Goal: Communication & Community: Share content

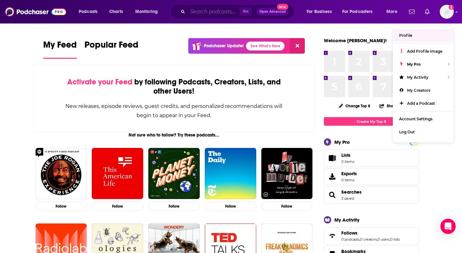
click at [226, 10] on input "Search podcasts, credits, & more..." at bounding box center [214, 12] width 52 height 10
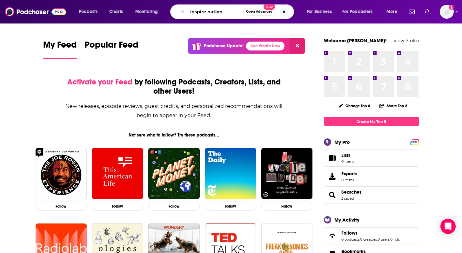
type input "inspire nation"
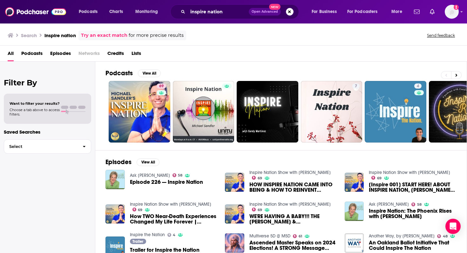
click at [234, 58] on div "All Podcasts Episodes Networks Credits Lists" at bounding box center [235, 54] width 454 height 13
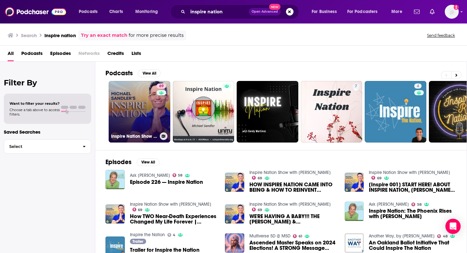
click at [130, 117] on link "69 Inspire Nation Show with [PERSON_NAME]" at bounding box center [140, 112] width 62 height 62
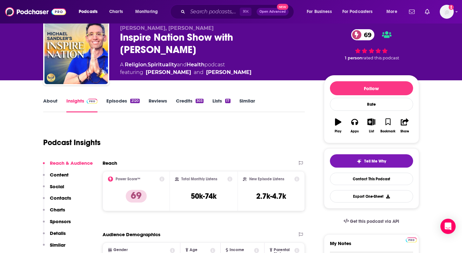
scroll to position [76, 0]
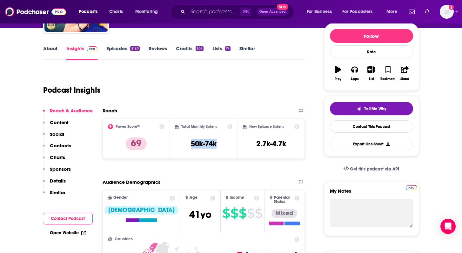
drag, startPoint x: 220, startPoint y: 143, endPoint x: 186, endPoint y: 142, distance: 34.0
click at [186, 142] on div "Total Monthly Listens 50k-74k" at bounding box center [203, 138] width 57 height 29
copy h3 "50k-74k"
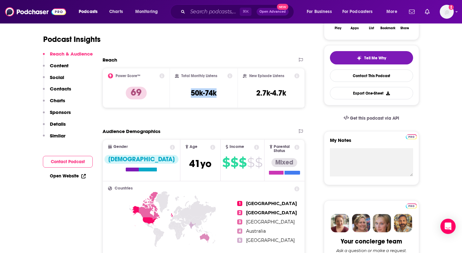
scroll to position [176, 0]
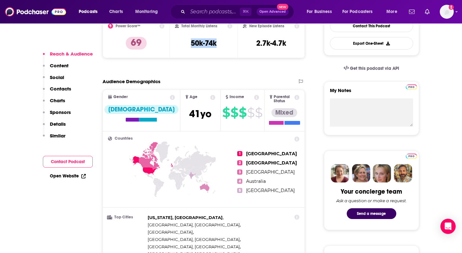
click at [60, 64] on p "Content" at bounding box center [59, 66] width 19 height 6
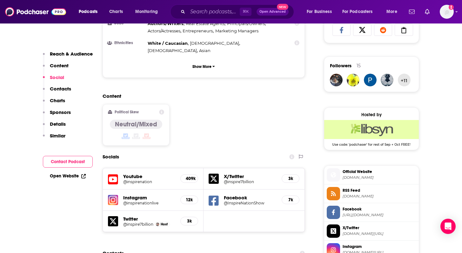
scroll to position [431, 0]
click at [56, 65] on p "Content" at bounding box center [59, 66] width 19 height 6
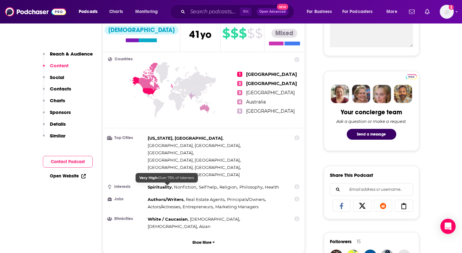
scroll to position [91, 0]
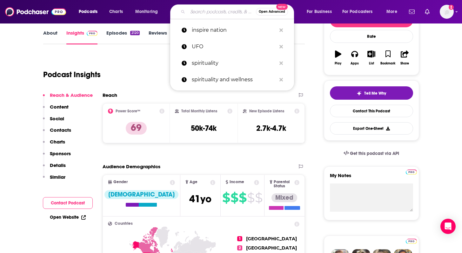
click at [210, 10] on input "Search podcasts, credits, & more..." at bounding box center [222, 12] width 68 height 10
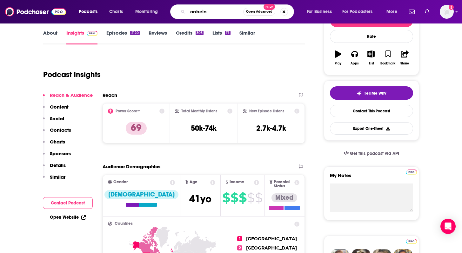
type input "onbeing"
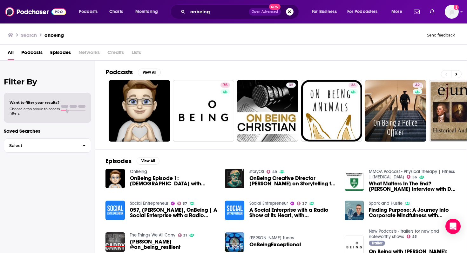
click at [158, 211] on span "057, [PERSON_NAME], OnBeing | A Social Enterprise with a Radio Show at its Heart" at bounding box center [174, 212] width 88 height 11
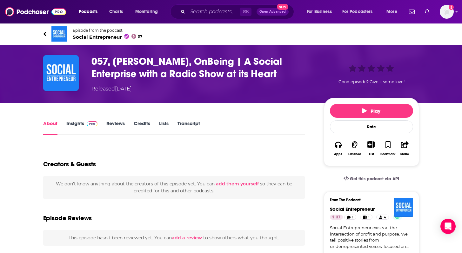
click at [196, 64] on h1 "057, [PERSON_NAME], OnBeing | A Social Enterprise with a Radio Show at its Heart" at bounding box center [202, 67] width 222 height 25
click at [207, 14] on input "Search podcasts, credits, & more..." at bounding box center [214, 12] width 52 height 10
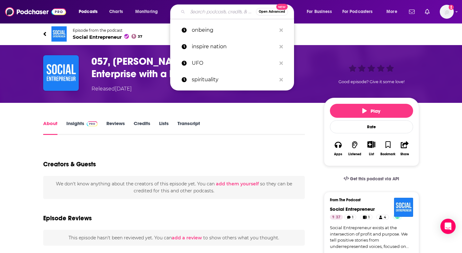
type input "o"
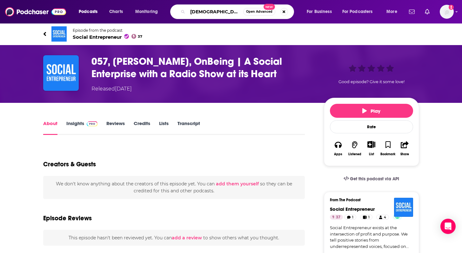
type input "[PERSON_NAME]"
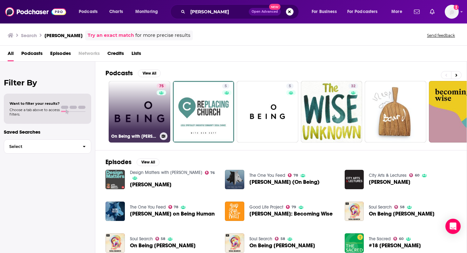
click at [137, 112] on link "75 On Being with [PERSON_NAME]" at bounding box center [140, 112] width 62 height 62
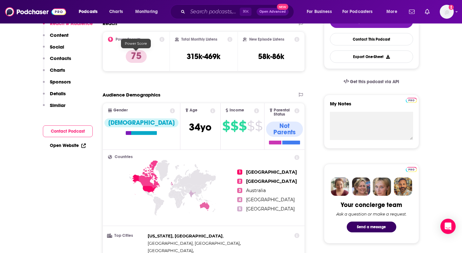
scroll to position [9, 0]
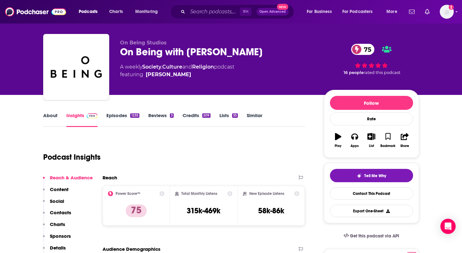
click at [56, 191] on p "Content" at bounding box center [59, 189] width 19 height 6
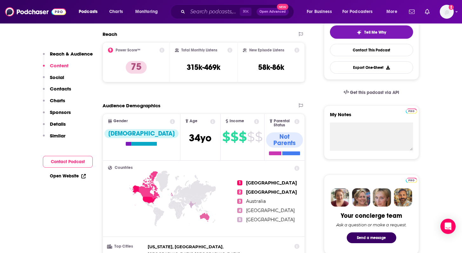
scroll to position [120, 0]
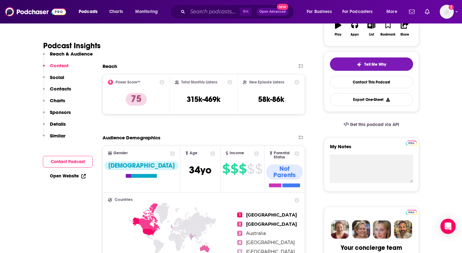
click at [74, 55] on p "Reach & Audience" at bounding box center [71, 54] width 43 height 6
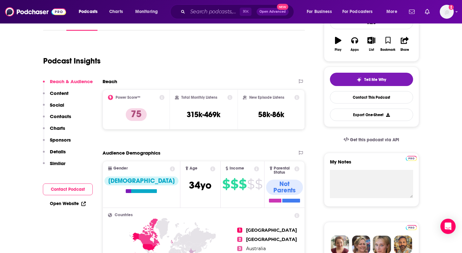
scroll to position [95, 0]
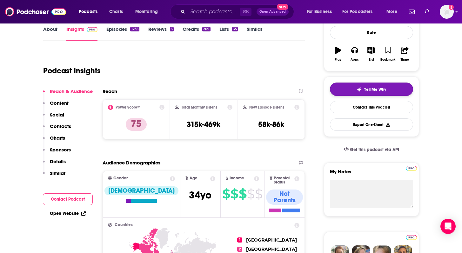
click at [398, 90] on button "Tell Me Why" at bounding box center [371, 89] width 83 height 13
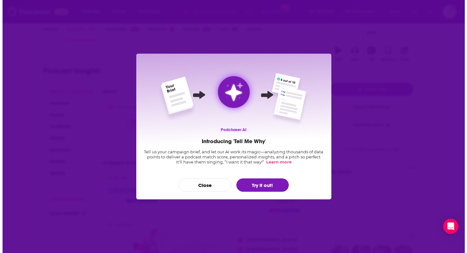
scroll to position [0, 0]
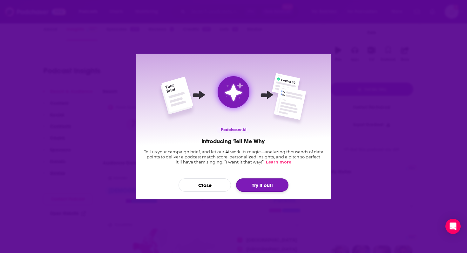
click at [260, 185] on button "Try it out!" at bounding box center [262, 184] width 52 height 13
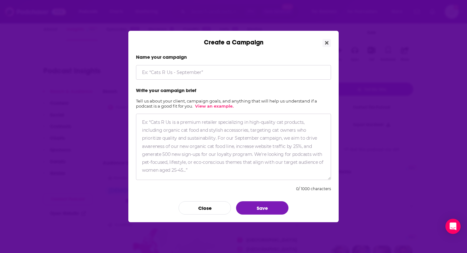
click at [210, 72] on input "Create a Campaign" at bounding box center [233, 72] width 195 height 15
type input "[PERSON_NAME]"
click at [189, 132] on textarea "Create a Campaign" at bounding box center [233, 147] width 195 height 66
paste textarea "Loremi dolorsit Amet Cons Adipisc Elitsed Doei te in u labor et dolo magnaal. E…"
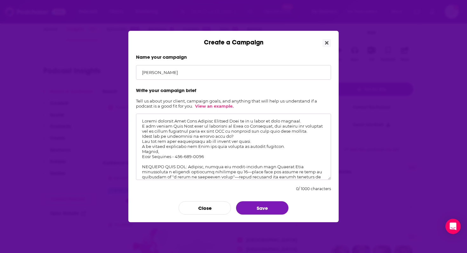
scroll to position [142, 0]
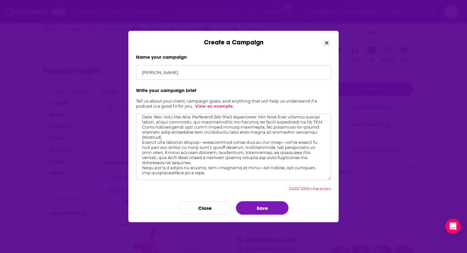
click at [268, 210] on button "Save" at bounding box center [262, 207] width 52 height 13
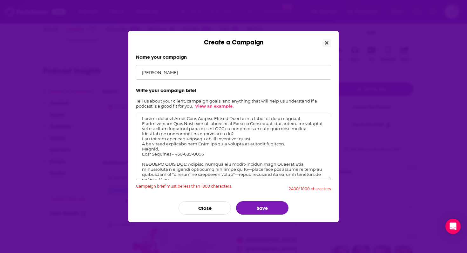
scroll to position [0, 0]
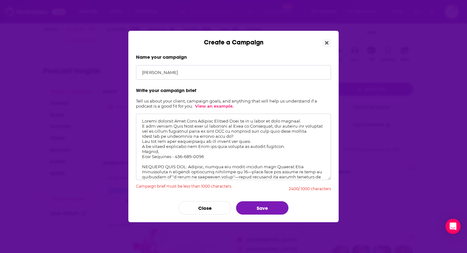
drag, startPoint x: 175, startPoint y: 121, endPoint x: 104, endPoint y: 119, distance: 70.2
click at [104, 119] on div "Create a Campaign Name your campaign [PERSON_NAME] Write your campaign brief Te…" at bounding box center [233, 126] width 467 height 253
drag, startPoint x: 139, startPoint y: 127, endPoint x: 215, endPoint y: 119, distance: 76.3
click at [215, 119] on textarea "Create a Campaign" at bounding box center [233, 147] width 195 height 66
drag, startPoint x: 205, startPoint y: 155, endPoint x: 128, endPoint y: 136, distance: 79.0
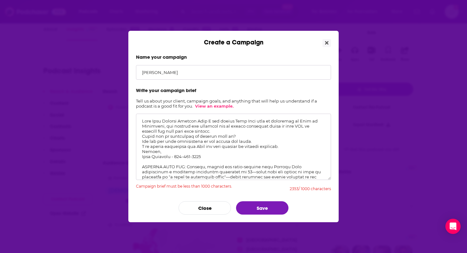
click at [129, 137] on div "Name your campaign [PERSON_NAME] Write your campaign brief Tell us about your c…" at bounding box center [233, 134] width 210 height 176
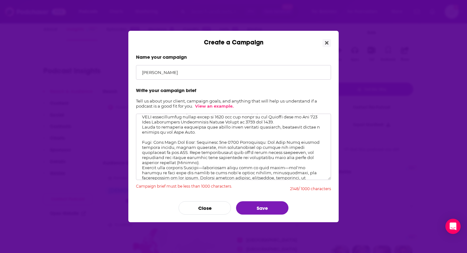
scroll to position [86, 0]
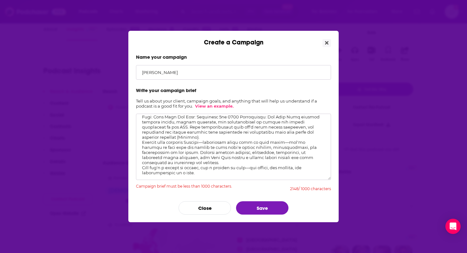
drag, startPoint x: 141, startPoint y: 172, endPoint x: 273, endPoint y: 194, distance: 133.5
click at [272, 195] on form "Name your campaign [PERSON_NAME] Write your campaign brief Tell us about your c…" at bounding box center [233, 134] width 195 height 161
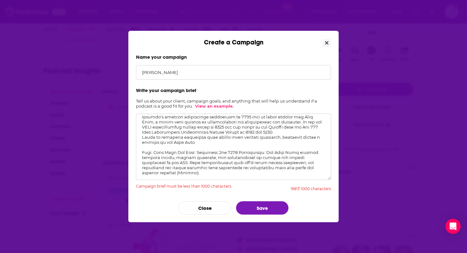
scroll to position [85, 0]
drag, startPoint x: 224, startPoint y: 169, endPoint x: 123, endPoint y: 150, distance: 102.7
click at [123, 150] on div "Create a Campaign Name your campaign [PERSON_NAME] Write your campaign brief Te…" at bounding box center [233, 126] width 467 height 253
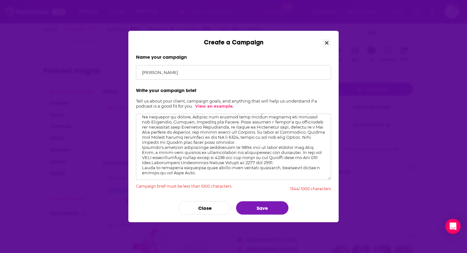
scroll to position [55, 0]
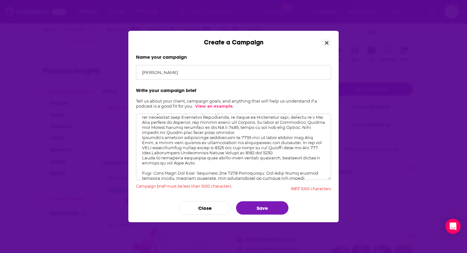
drag, startPoint x: 217, startPoint y: 167, endPoint x: 120, endPoint y: 164, distance: 97.2
click at [120, 164] on div "Create a Campaign Name your campaign [PERSON_NAME] Write your campaign brief Te…" at bounding box center [233, 126] width 467 height 253
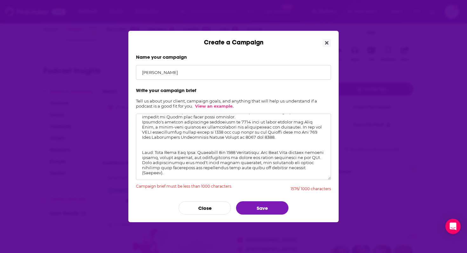
scroll to position [0, 0]
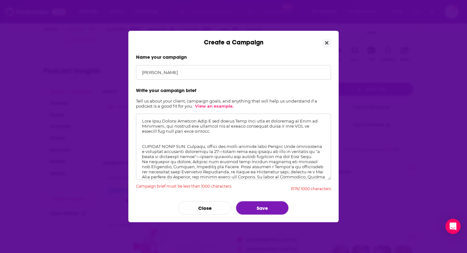
drag, startPoint x: 177, startPoint y: 152, endPoint x: 64, endPoint y: -10, distance: 197.7
click at [64, 0] on html "Podcasts Charts Monitoring ⌘ K Open Advanced New For Business For Podcasters Mo…" at bounding box center [231, 31] width 462 height 253
paste textarea "LOREM IPS Dolorsi Amet (186,961 consectet ad elitse doeiu) te inc utlabor, etdo…"
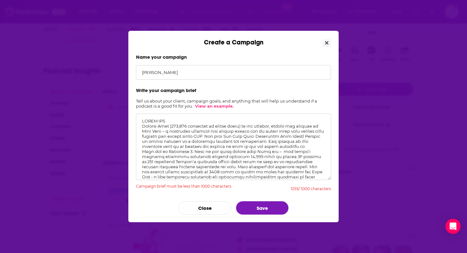
drag, startPoint x: 170, startPoint y: 120, endPoint x: 112, endPoint y: 117, distance: 58.8
click at [112, 117] on div "Create a Campaign Name your campaign [PERSON_NAME] Write your campaign brief Te…" at bounding box center [233, 126] width 467 height 253
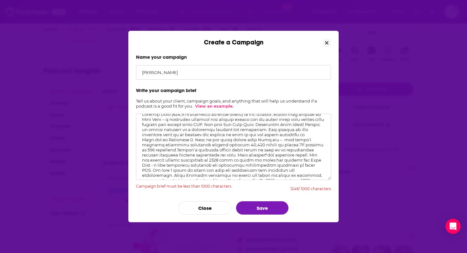
scroll to position [8, 0]
drag, startPoint x: 226, startPoint y: 144, endPoint x: 299, endPoint y: 134, distance: 73.4
click at [299, 134] on textarea "Create a Campaign" at bounding box center [233, 147] width 195 height 66
click at [290, 141] on textarea "Create a Campaign" at bounding box center [233, 147] width 195 height 66
drag, startPoint x: 285, startPoint y: 137, endPoint x: 298, endPoint y: 133, distance: 13.9
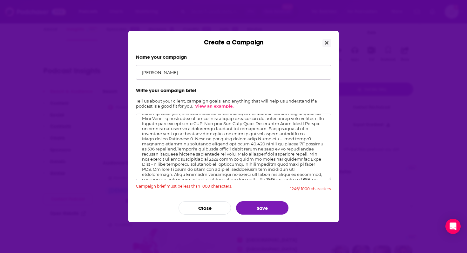
click at [299, 132] on textarea "Create a Campaign" at bounding box center [233, 147] width 195 height 66
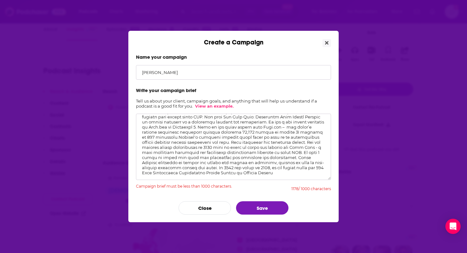
drag, startPoint x: 218, startPoint y: 150, endPoint x: 265, endPoint y: 158, distance: 47.8
click at [265, 158] on textarea "Create a Campaign" at bounding box center [233, 147] width 195 height 66
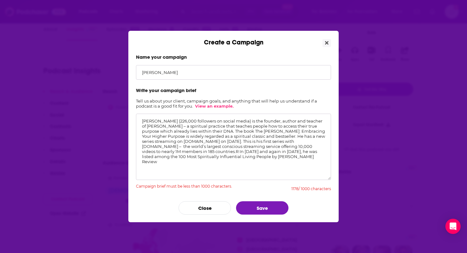
scroll to position [0, 0]
type textarea "[PERSON_NAME] (226,000 followers on social media) is the founder, author and te…"
click at [273, 210] on button "Save" at bounding box center [262, 207] width 52 height 13
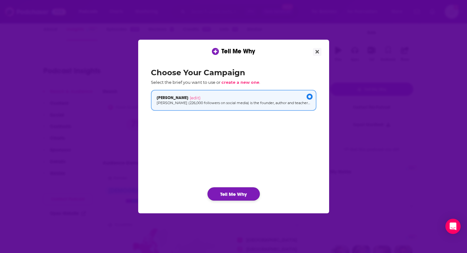
click at [234, 189] on button "Tell Me Why" at bounding box center [233, 193] width 52 height 13
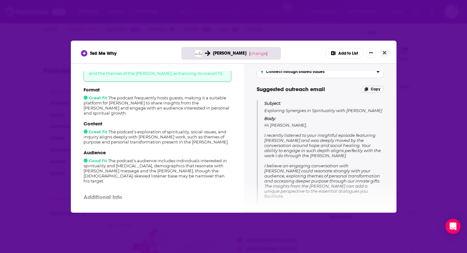
scroll to position [38, 0]
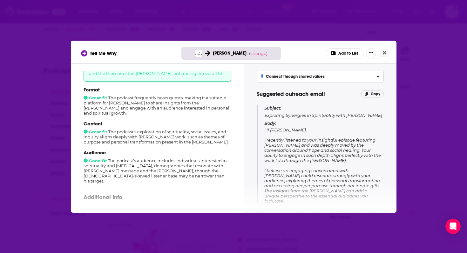
drag, startPoint x: 298, startPoint y: 193, endPoint x: 260, endPoint y: 109, distance: 91.9
click at [260, 109] on div "Subject: Exploring Synergies in Spirituality with [PERSON_NAME] Body: Hi [PERSO…" at bounding box center [319, 177] width 127 height 144
copy div "Subject: Exploring Synergies in Spirituality with [PERSON_NAME] Body: Hi [PERSO…"
click at [375, 93] on span "Copy" at bounding box center [375, 94] width 10 height 4
click at [349, 75] on div "Connect through shared values" at bounding box center [320, 76] width 119 height 4
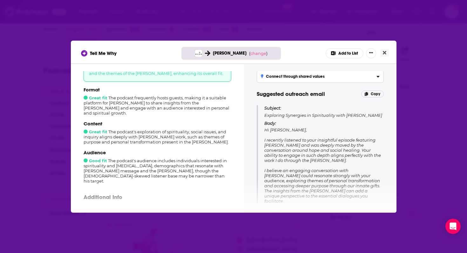
click at [0, 0] on input "Connect through shared values Propose discussions that bridge [PERSON_NAME] wor…" at bounding box center [0, 0] width 0 height 0
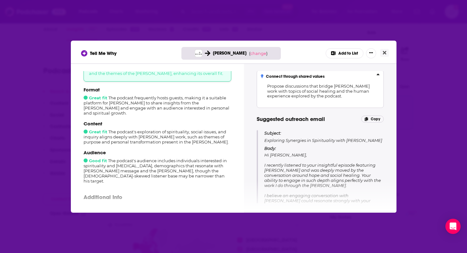
click at [349, 75] on div "Connect through shared values" at bounding box center [320, 76] width 119 height 4
click at [0, 0] on input "Connect through shared values Propose discussions that bridge [PERSON_NAME] wor…" at bounding box center [0, 0] width 0 height 0
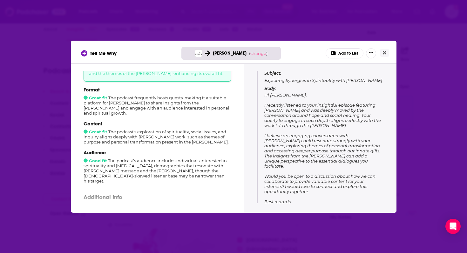
scroll to position [84, 0]
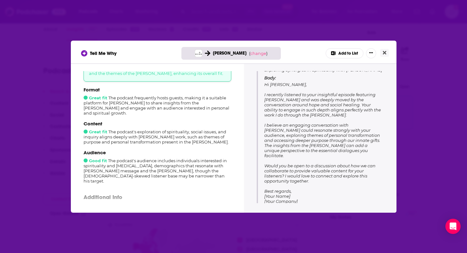
click at [345, 54] on button "Add to List" at bounding box center [344, 53] width 38 height 10
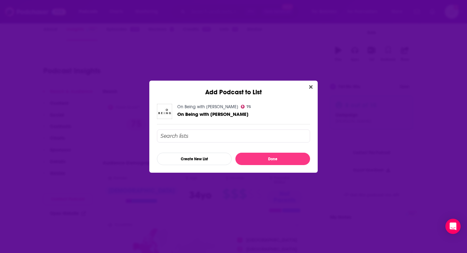
click at [265, 138] on input "Add Podcast To List" at bounding box center [233, 136] width 153 height 13
type input "r"
type input "[PERSON_NAME]"
click at [289, 161] on button "Done" at bounding box center [272, 159] width 75 height 12
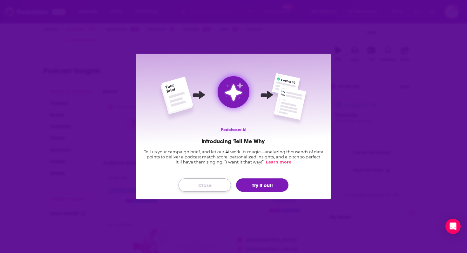
click at [200, 186] on button "Close" at bounding box center [204, 184] width 52 height 13
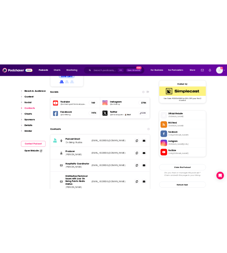
scroll to position [556, 0]
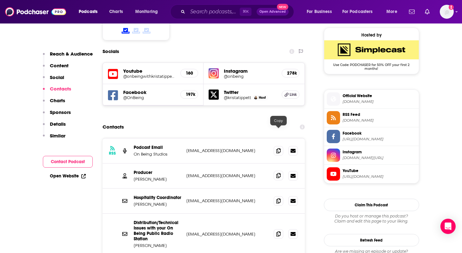
click at [278, 173] on icon at bounding box center [278, 175] width 4 height 5
click at [294, 149] on icon at bounding box center [292, 151] width 5 height 4
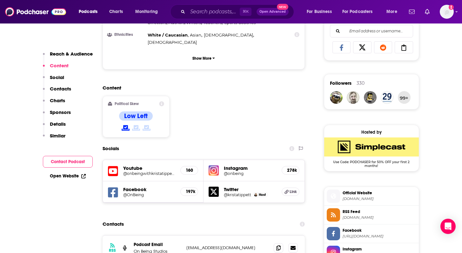
scroll to position [500, 0]
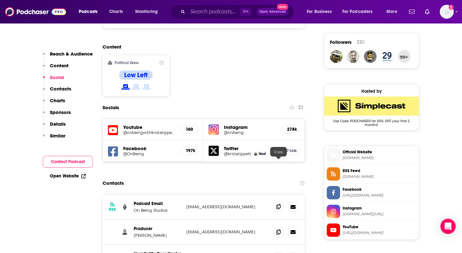
click at [278, 204] on icon at bounding box center [278, 206] width 4 height 5
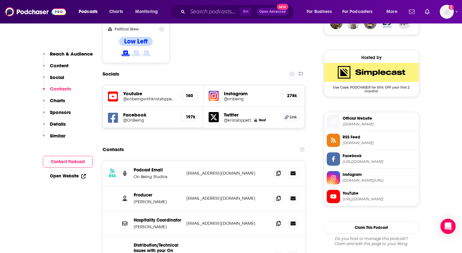
scroll to position [496, 0]
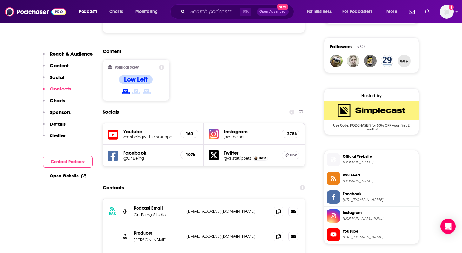
click at [233, 129] on h5 "Instagram" at bounding box center [250, 132] width 53 height 6
click at [211, 129] on img at bounding box center [214, 134] width 10 height 10
